Goal: Understand process/instructions

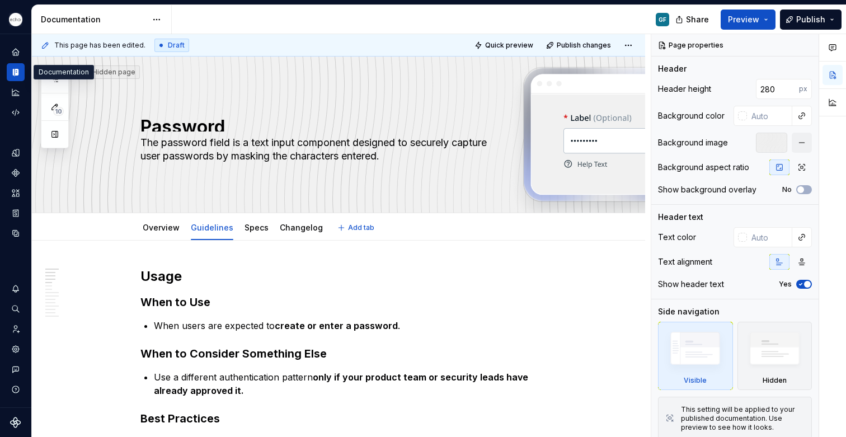
type textarea "*"
click at [244, 230] on link "Specs" at bounding box center [256, 228] width 24 height 10
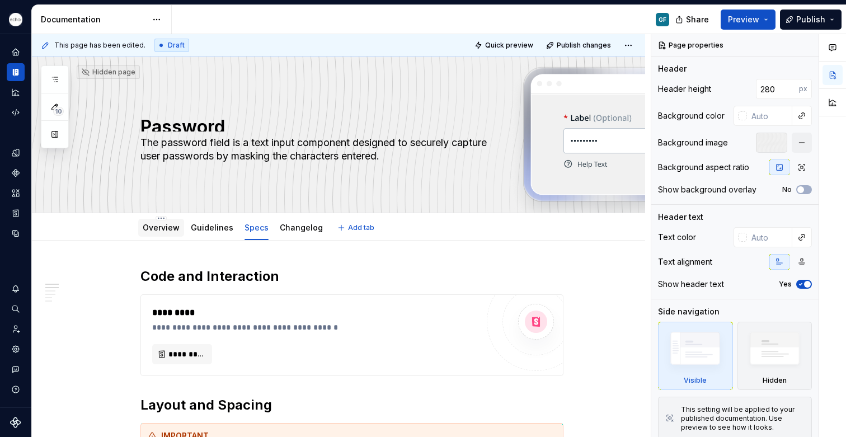
click at [155, 232] on link "Overview" at bounding box center [161, 228] width 37 height 10
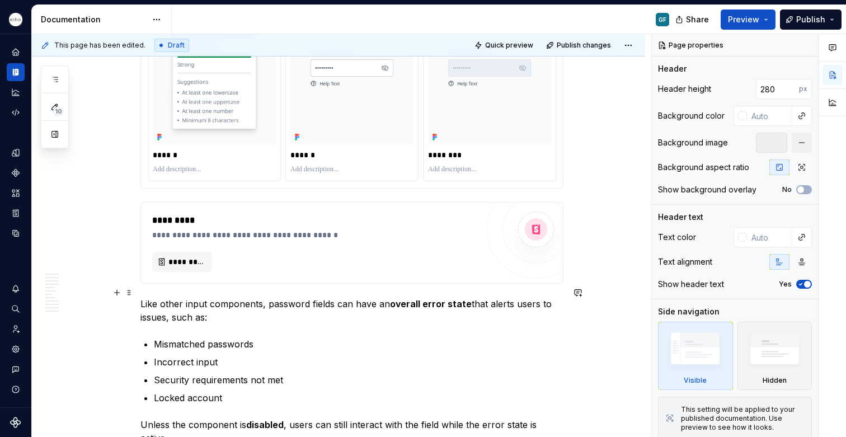
scroll to position [2692, 0]
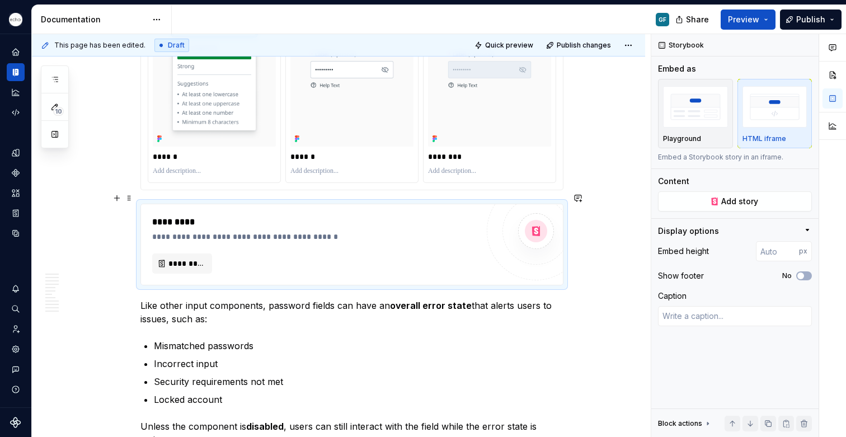
click at [219, 231] on div "**********" at bounding box center [315, 236] width 326 height 11
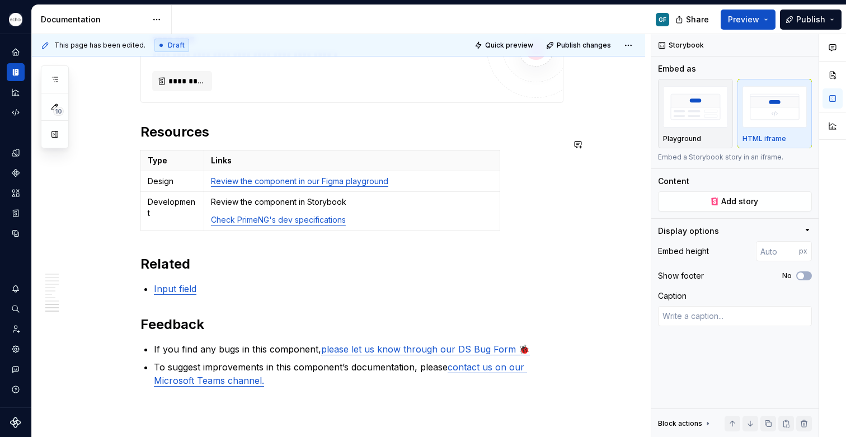
scroll to position [3703, 0]
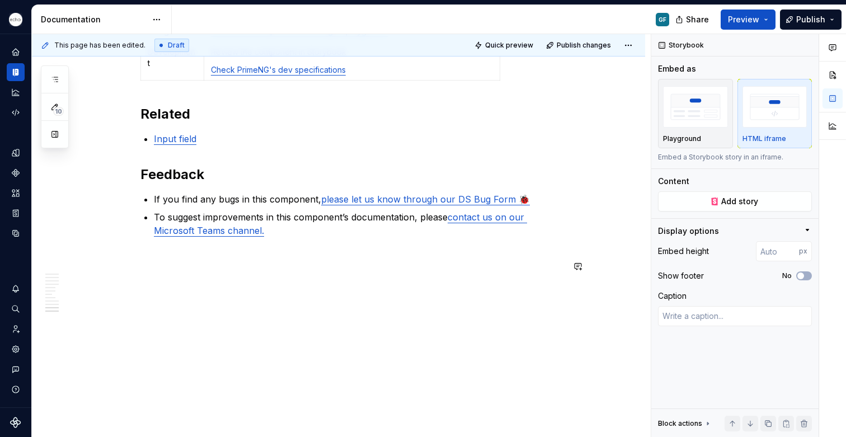
type textarea "*"
